Goal: Information Seeking & Learning: Understand process/instructions

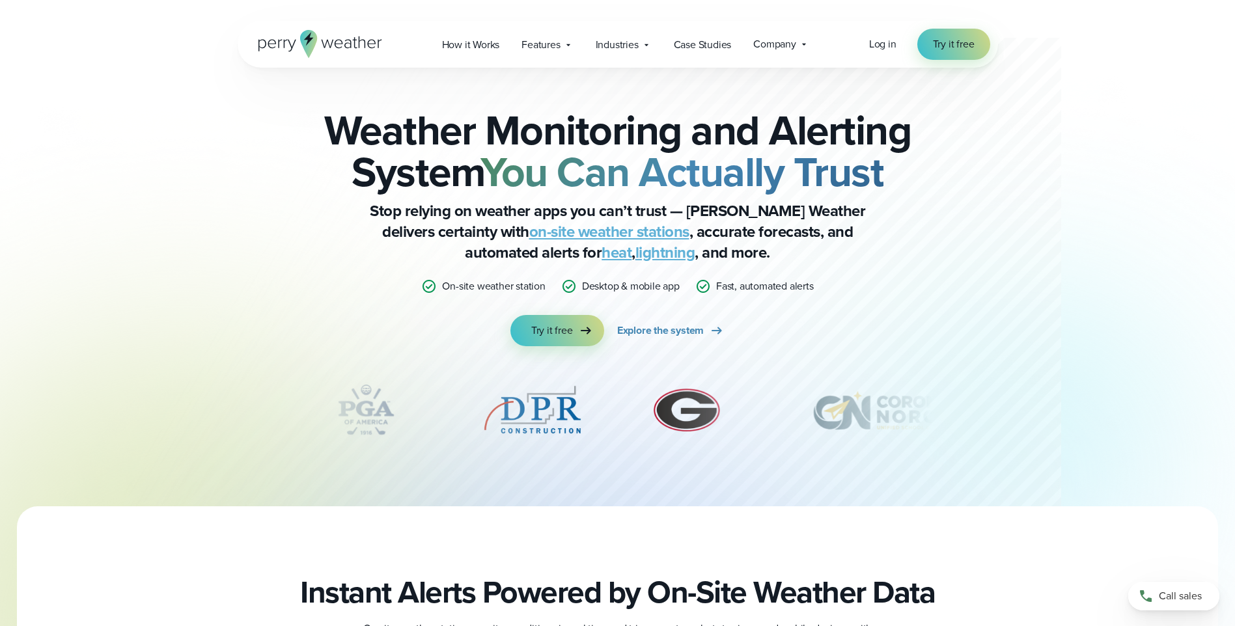
drag, startPoint x: 178, startPoint y: 0, endPoint x: 145, endPoint y: 52, distance: 61.8
click at [145, 52] on div "Open Menu Log in Try it free How it Works" at bounding box center [617, 44] width 1235 height 47
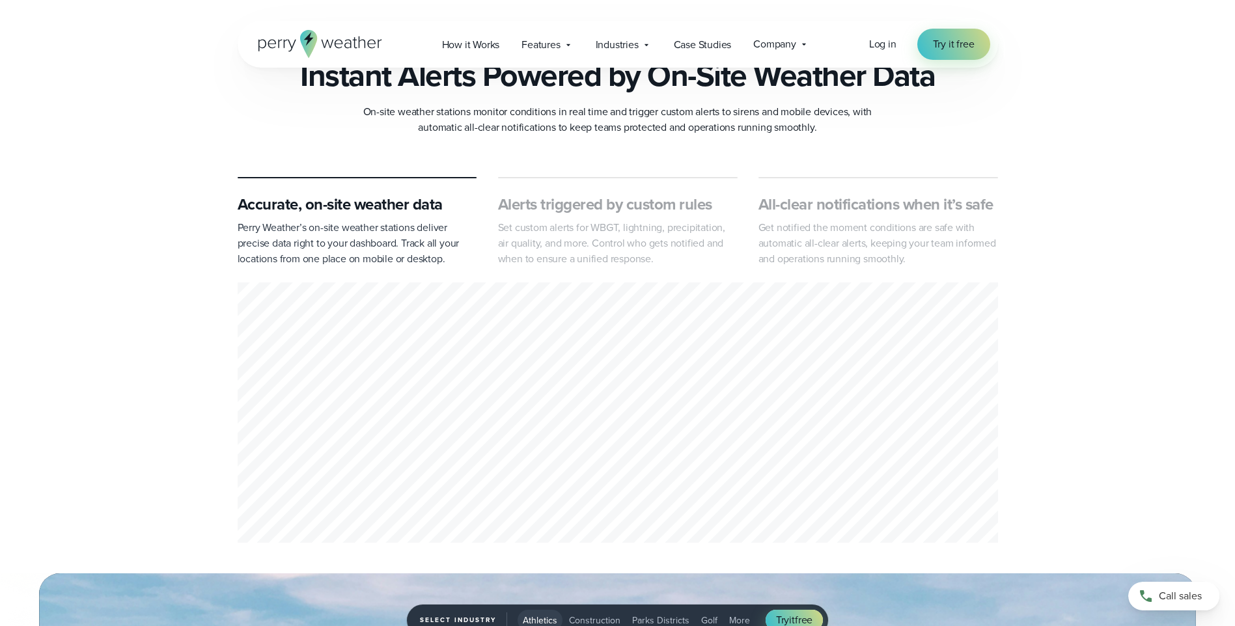
scroll to position [456, 0]
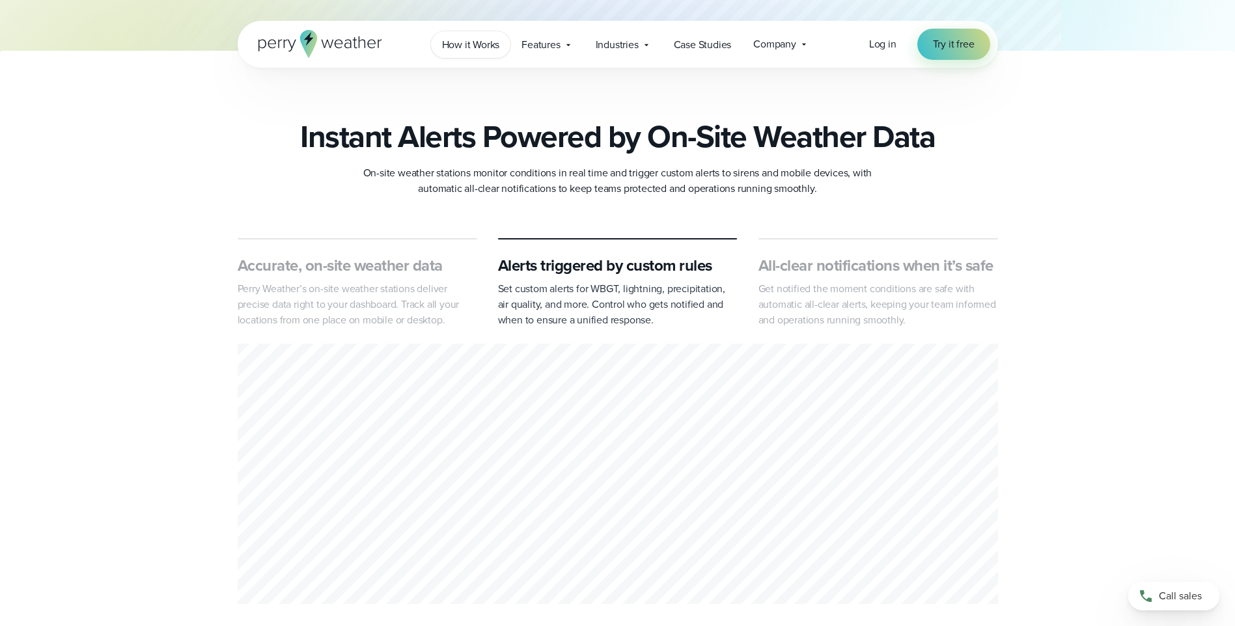
click at [470, 44] on span "How it Works" at bounding box center [471, 45] width 58 height 16
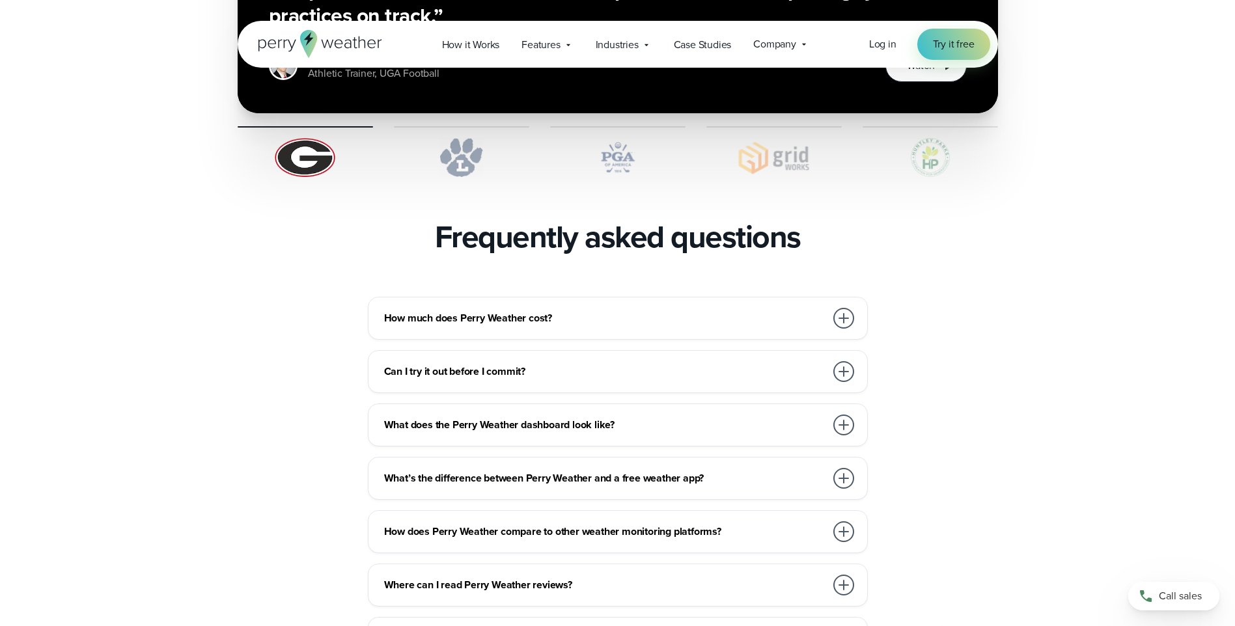
scroll to position [2735, 0]
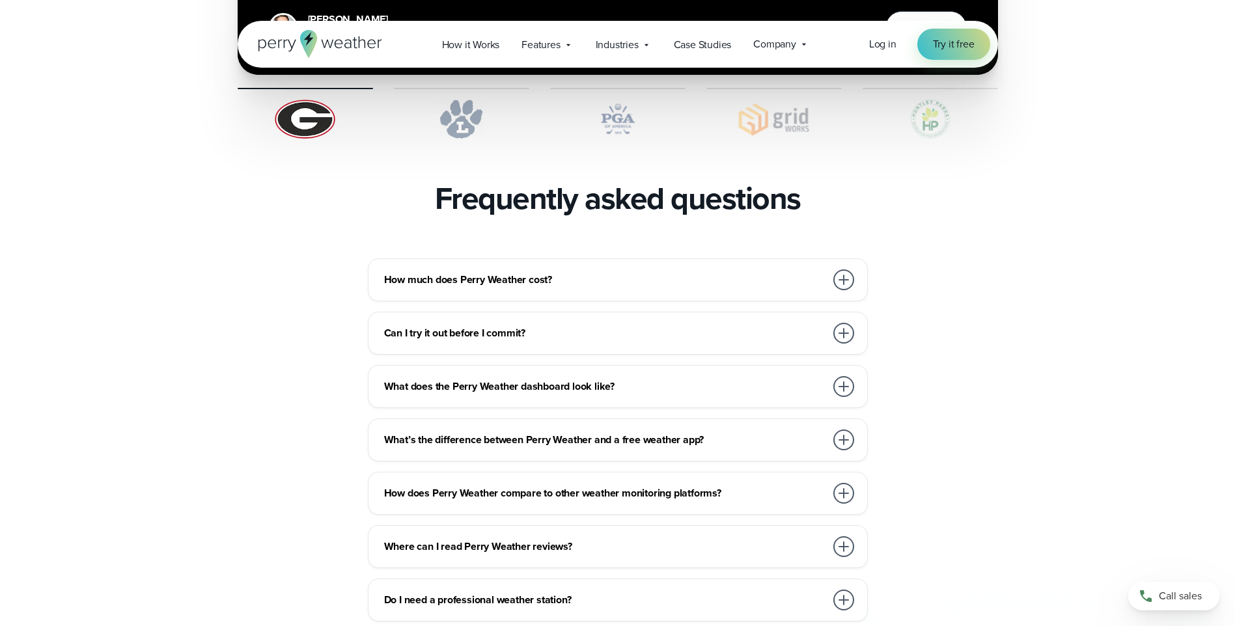
click at [845, 270] on div at bounding box center [843, 280] width 21 height 21
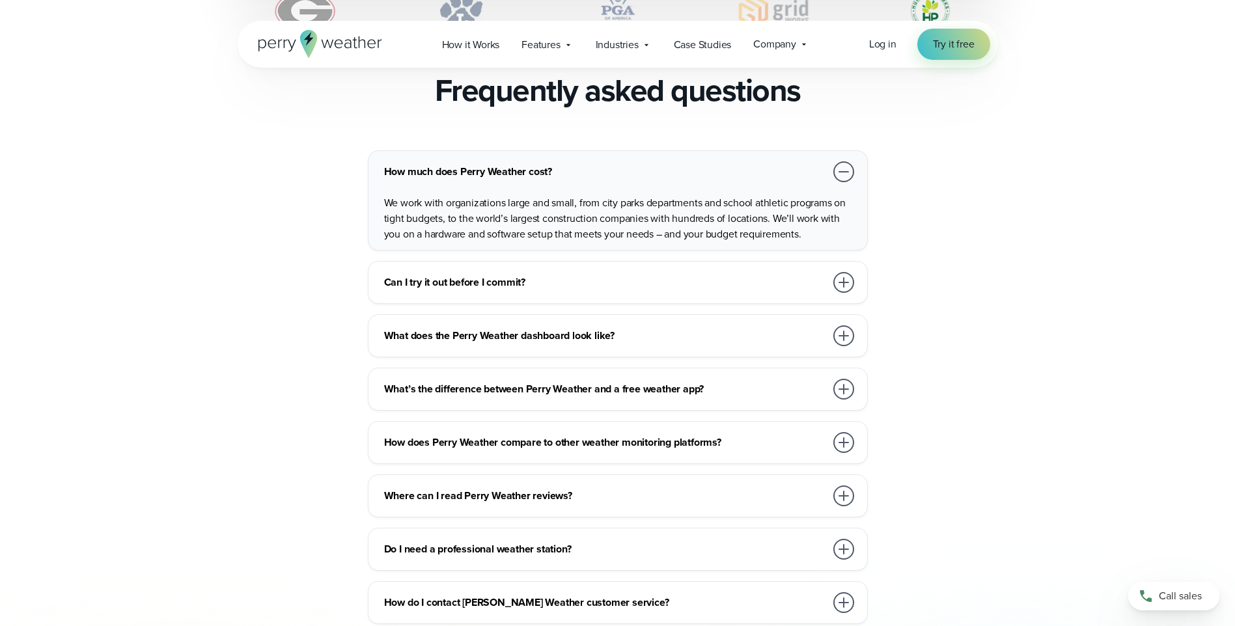
scroll to position [2930, 0]
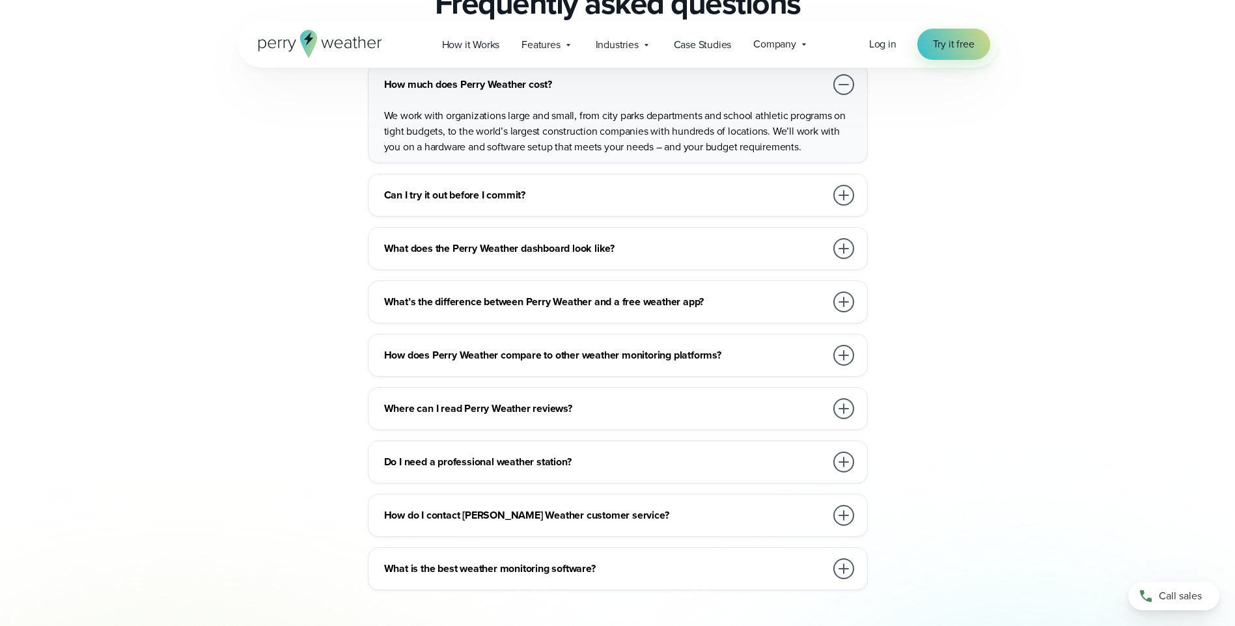
click at [841, 452] on div at bounding box center [843, 462] width 21 height 21
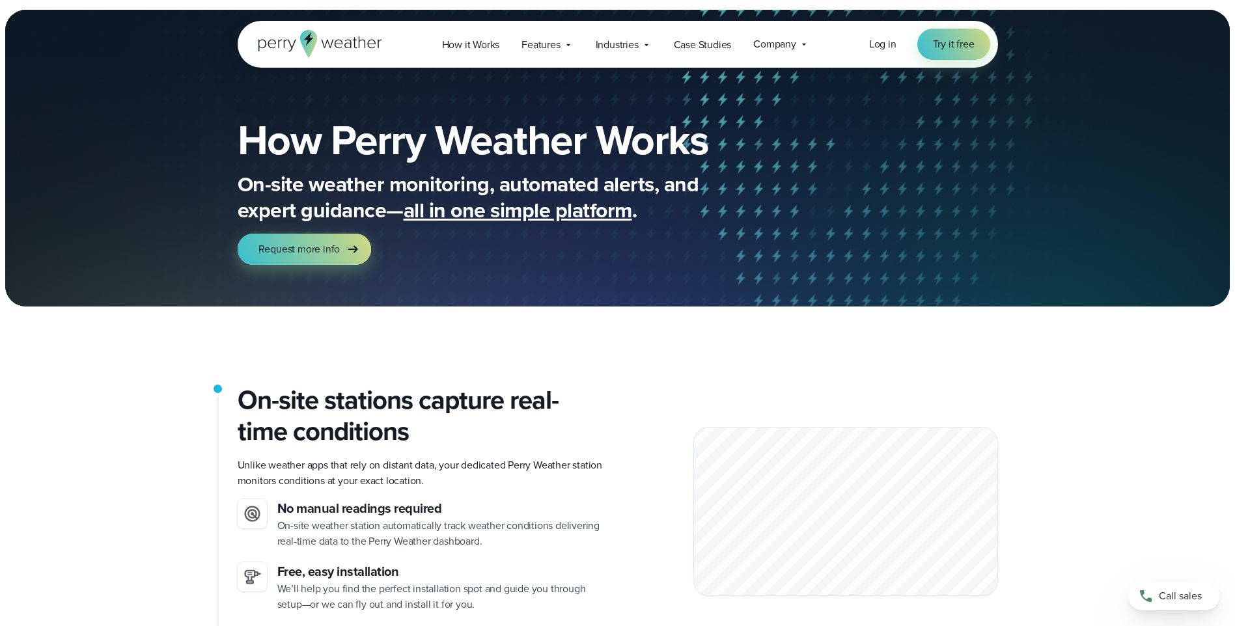
scroll to position [0, 0]
